Goal: Complete application form: Complete application form

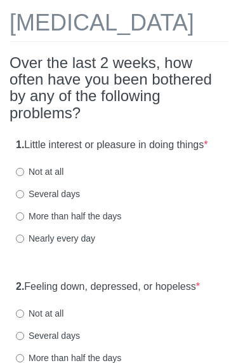
scroll to position [71, 0]
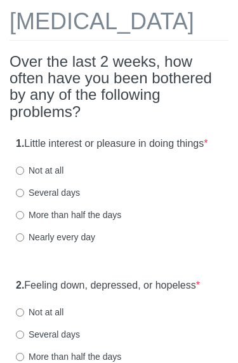
click at [22, 241] on input "Nearly every day" at bounding box center [20, 237] width 8 height 8
radio input "true"
click at [17, 175] on input "Not at all" at bounding box center [20, 170] width 8 height 8
radio input "true"
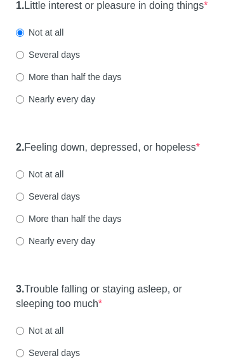
scroll to position [215, 0]
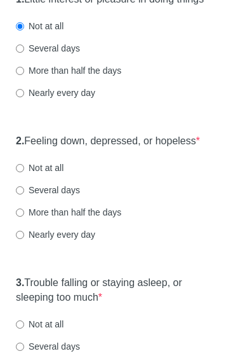
click at [11, 90] on div "1. Little interest or pleasure in doing things * Not at all Several days More t…" at bounding box center [119, 52] width 219 height 132
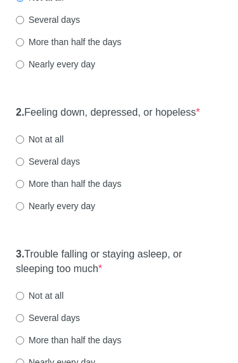
scroll to position [246, 0]
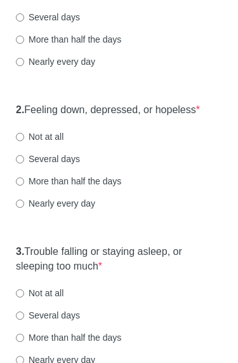
click at [22, 141] on input "Not at all" at bounding box center [20, 137] width 8 height 8
radio input "true"
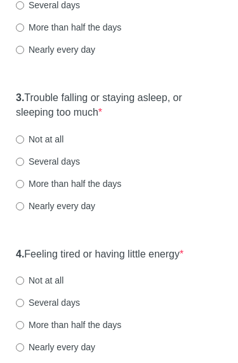
scroll to position [405, 0]
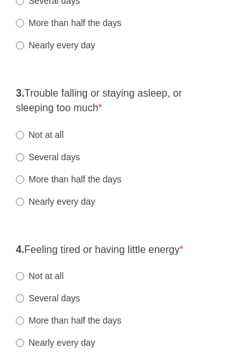
click at [21, 139] on input "Not at all" at bounding box center [20, 135] width 8 height 8
radio input "true"
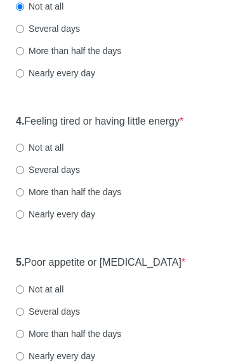
scroll to position [554, 0]
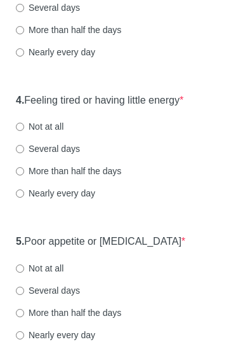
click at [25, 155] on label "Several days" at bounding box center [48, 148] width 64 height 13
click at [24, 153] on input "Several days" at bounding box center [20, 149] width 8 height 8
radio input "true"
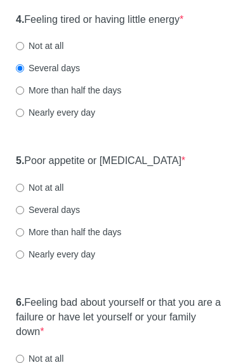
scroll to position [658, 0]
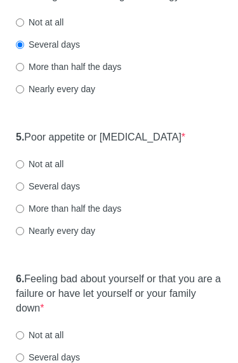
click at [23, 27] on input "Not at all" at bounding box center [20, 22] width 8 height 8
radio input "true"
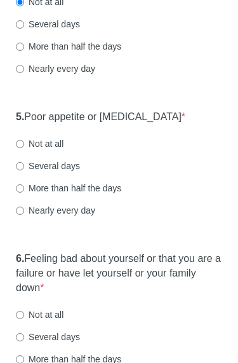
scroll to position [696, 0]
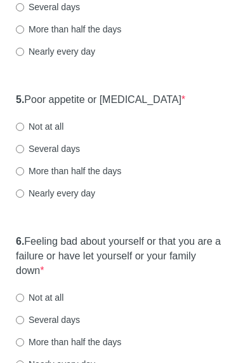
click at [21, 131] on input "Not at all" at bounding box center [20, 127] width 8 height 8
radio input "true"
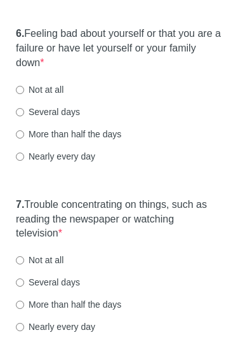
scroll to position [923, 0]
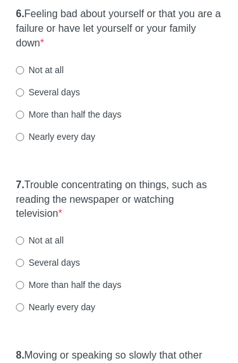
click at [16, 74] on input "Not at all" at bounding box center [20, 70] width 8 height 8
radio input "true"
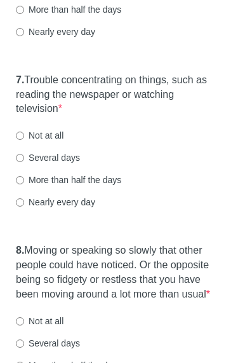
scroll to position [1037, 0]
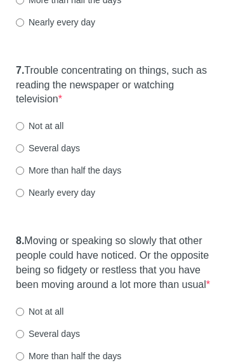
click at [20, 197] on input "Nearly every day" at bounding box center [20, 193] width 8 height 8
radio input "true"
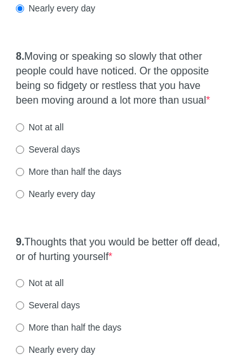
scroll to position [1227, 0]
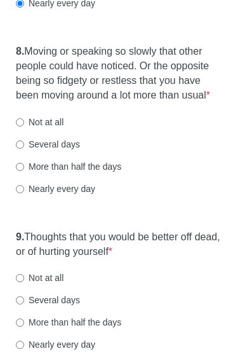
click at [24, 171] on input "More than half the days" at bounding box center [20, 167] width 8 height 8
radio input "true"
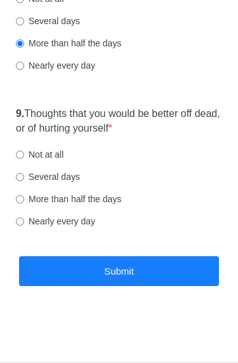
scroll to position [1377, 0]
click at [24, 158] on input "Not at all" at bounding box center [20, 155] width 8 height 8
radio input "true"
click at [78, 278] on button "Submit" at bounding box center [119, 271] width 200 height 30
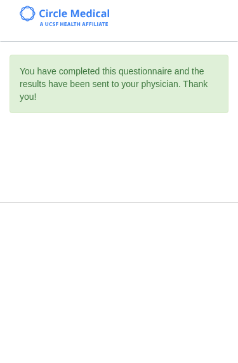
scroll to position [0, 0]
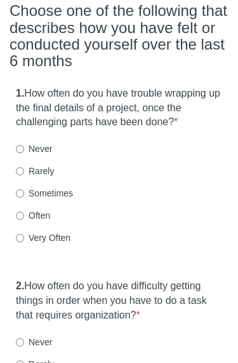
scroll to position [148, 0]
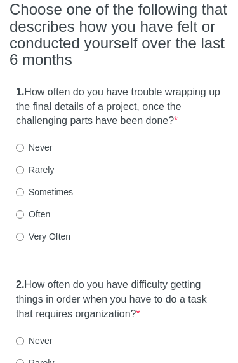
click at [29, 231] on label "Very Often" at bounding box center [43, 236] width 55 height 13
click at [24, 232] on input "Very Often" at bounding box center [20, 236] width 8 height 8
radio input "true"
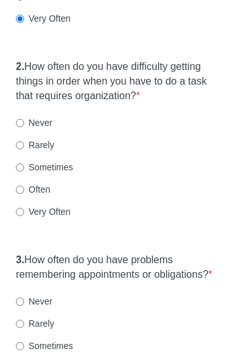
scroll to position [378, 0]
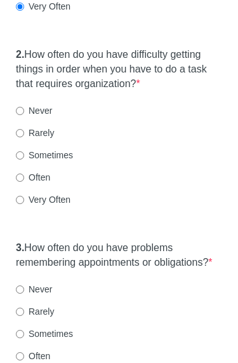
click at [24, 154] on input "Sometimes" at bounding box center [20, 155] width 8 height 8
radio input "true"
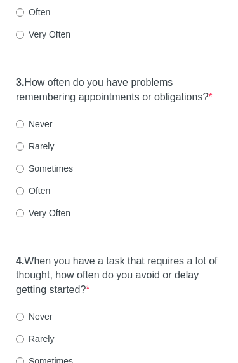
scroll to position [544, 0]
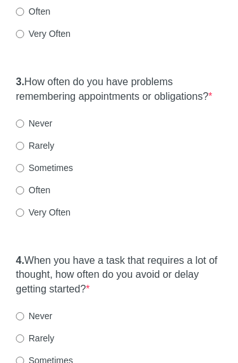
click at [20, 172] on input "Sometimes" at bounding box center [20, 168] width 8 height 8
radio input "true"
click at [24, 217] on input "Very Often" at bounding box center [20, 212] width 8 height 8
radio input "true"
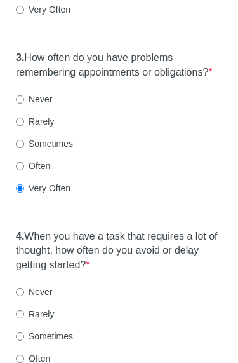
scroll to position [574, 0]
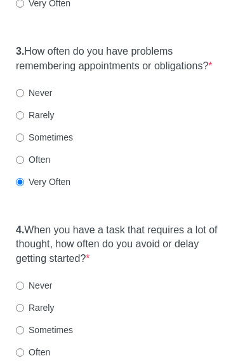
click at [23, 164] on input "Often" at bounding box center [20, 160] width 8 height 8
radio input "true"
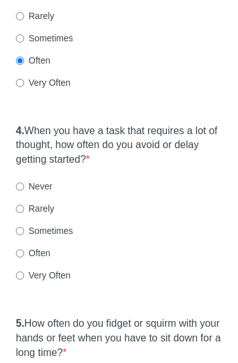
scroll to position [668, 0]
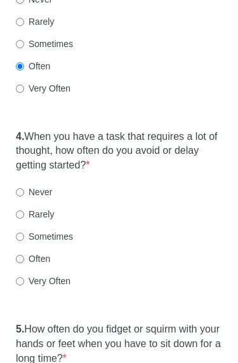
click at [18, 48] on input "Sometimes" at bounding box center [20, 44] width 8 height 8
radio input "true"
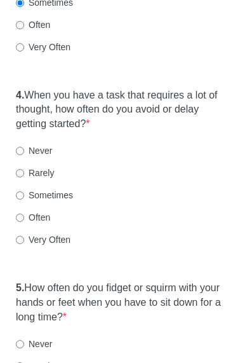
scroll to position [710, 0]
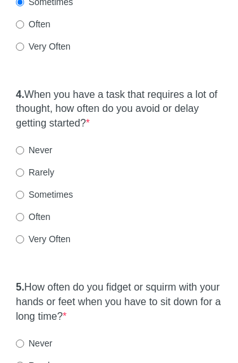
click at [21, 243] on input "Very Often" at bounding box center [20, 239] width 8 height 8
radio input "true"
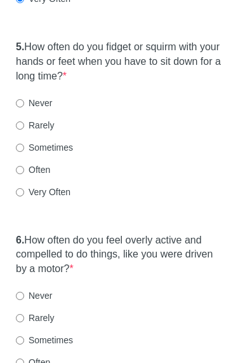
scroll to position [952, 0]
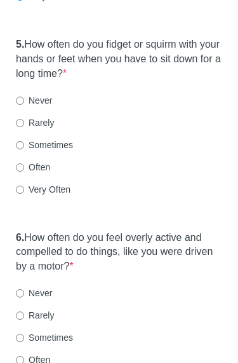
click at [24, 194] on input "Very Often" at bounding box center [20, 189] width 8 height 8
radio input "true"
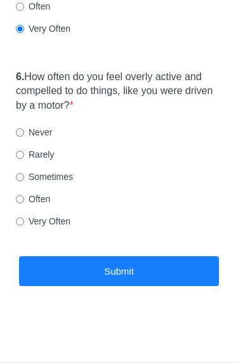
scroll to position [1115, 0]
click at [20, 176] on input "Sometimes" at bounding box center [20, 177] width 8 height 8
radio input "true"
click at [71, 274] on button "Submit" at bounding box center [119, 271] width 200 height 30
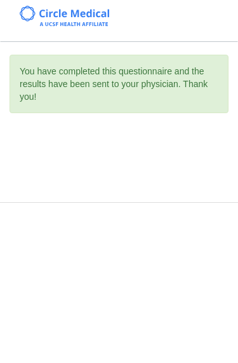
scroll to position [0, 0]
click at [198, 68] on div "You have completed this questionnaire and the results have been sent to your ph…" at bounding box center [119, 84] width 219 height 58
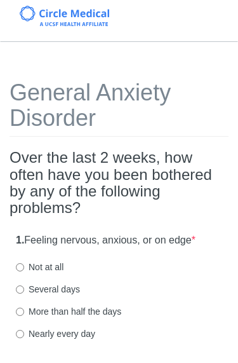
click at [81, 305] on label "More than half the days" at bounding box center [68, 311] width 105 height 13
click at [24, 307] on input "More than half the days" at bounding box center [20, 311] width 8 height 8
radio input "true"
click at [71, 287] on label "Several days" at bounding box center [48, 289] width 64 height 13
click at [24, 287] on input "Several days" at bounding box center [20, 289] width 8 height 8
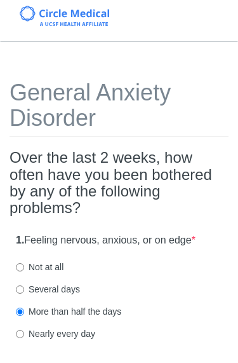
radio input "true"
click at [84, 306] on label "More than half the days" at bounding box center [68, 311] width 105 height 13
click at [24, 307] on input "More than half the days" at bounding box center [20, 311] width 8 height 8
radio input "true"
click at [76, 289] on label "Several days" at bounding box center [48, 289] width 64 height 13
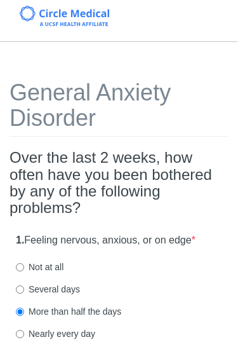
click at [24, 289] on input "Several days" at bounding box center [20, 289] width 8 height 8
radio input "true"
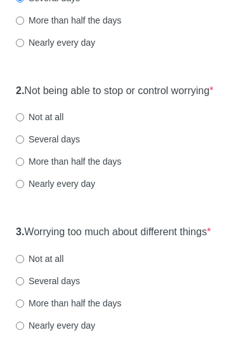
scroll to position [290, 0]
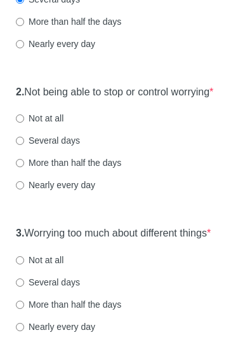
click at [66, 147] on label "Several days" at bounding box center [48, 140] width 64 height 13
click at [24, 145] on input "Several days" at bounding box center [20, 141] width 8 height 8
radio input "true"
click at [86, 169] on label "More than half the days" at bounding box center [68, 162] width 105 height 13
click at [24, 167] on input "More than half the days" at bounding box center [20, 163] width 8 height 8
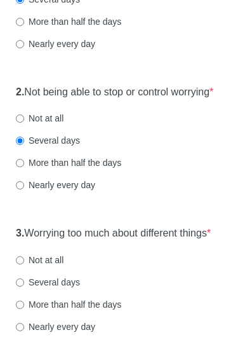
radio input "true"
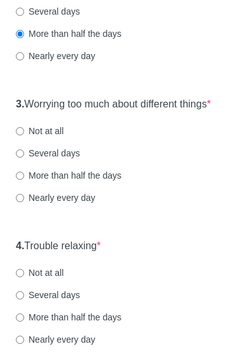
scroll to position [422, 0]
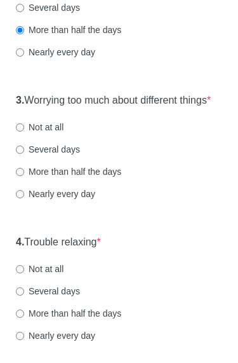
click at [74, 156] on label "Several days" at bounding box center [48, 149] width 64 height 13
click at [24, 154] on input "Several days" at bounding box center [20, 149] width 8 height 8
radio input "true"
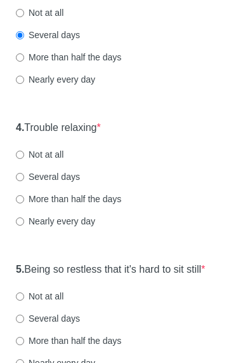
scroll to position [540, 0]
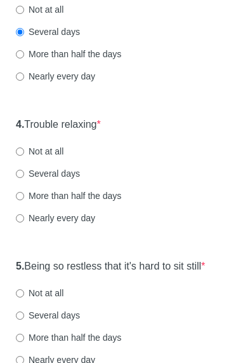
click at [55, 158] on label "Not at all" at bounding box center [40, 151] width 48 height 13
click at [24, 156] on input "Not at all" at bounding box center [20, 151] width 8 height 8
radio input "true"
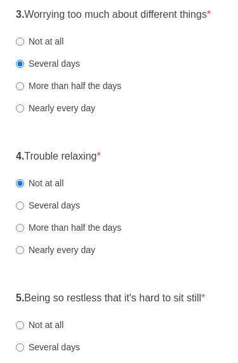
scroll to position [508, 0]
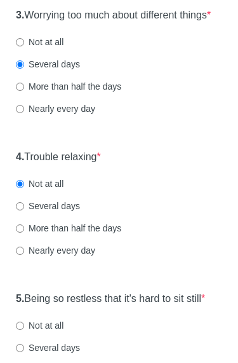
click at [18, 232] on input "More than half the days" at bounding box center [20, 228] width 8 height 8
radio input "true"
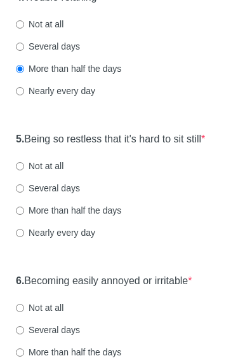
scroll to position [671, 0]
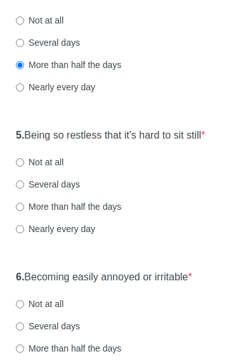
click at [22, 211] on input "More than half the days" at bounding box center [20, 207] width 8 height 8
radio input "true"
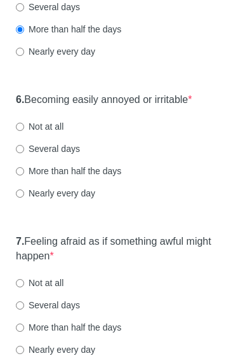
scroll to position [857, 0]
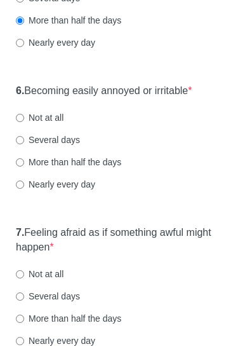
click at [13, 210] on div "6. Becoming easily annoyed or irritable * Not at all Several days More than hal…" at bounding box center [119, 143] width 219 height 132
click at [24, 189] on input "Nearly every day" at bounding box center [20, 184] width 8 height 8
radio input "true"
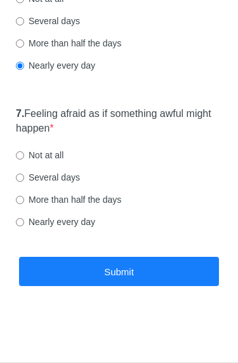
scroll to position [997, 0]
click at [22, 223] on input "Nearly every day" at bounding box center [20, 222] width 8 height 8
radio input "true"
click at [40, 275] on button "Submit" at bounding box center [119, 272] width 200 height 30
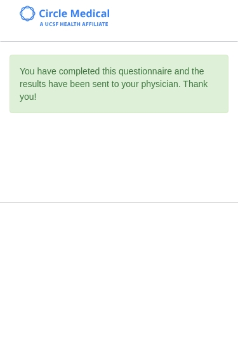
scroll to position [0, 0]
